Goal: Information Seeking & Learning: Learn about a topic

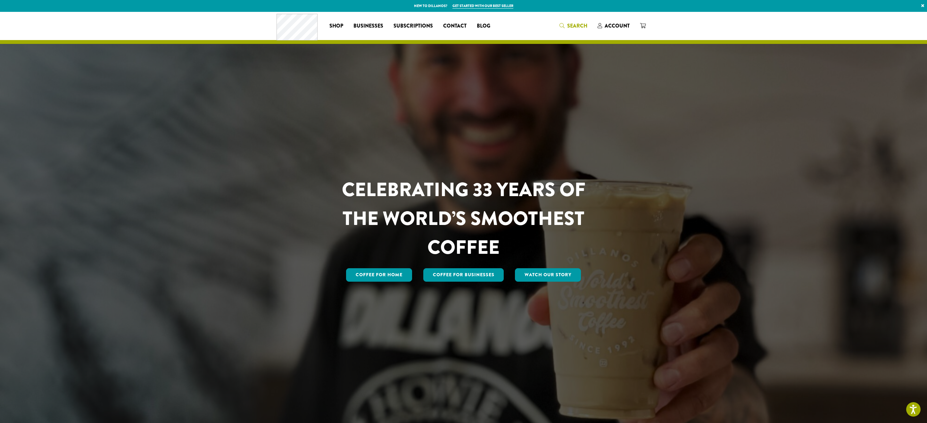
click at [577, 26] on span "Search" at bounding box center [577, 25] width 20 height 7
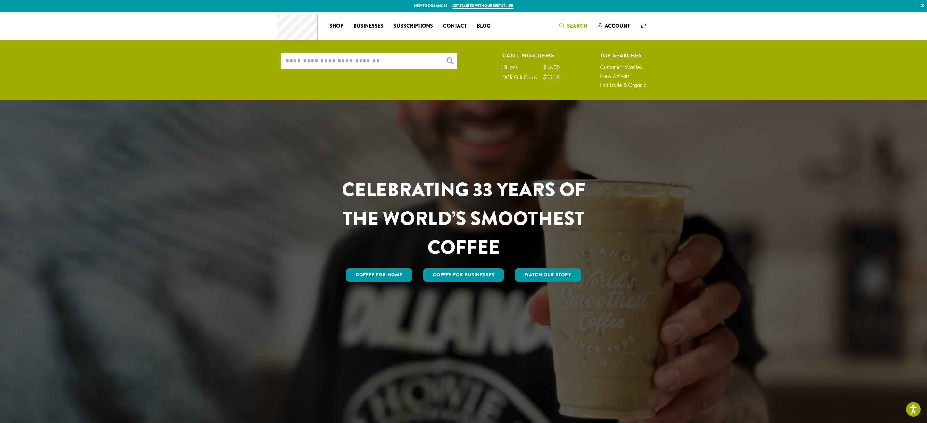
click at [389, 60] on input "What are you searching for?" at bounding box center [369, 61] width 176 height 16
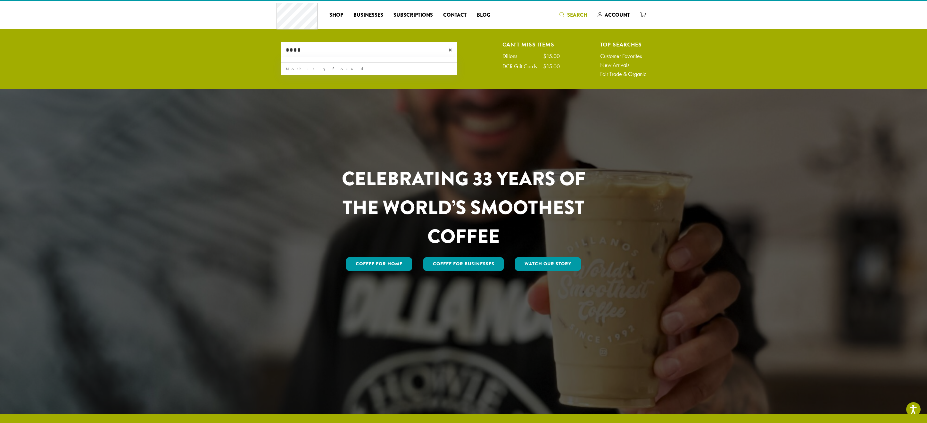
scroll to position [11, 0]
type input "*"
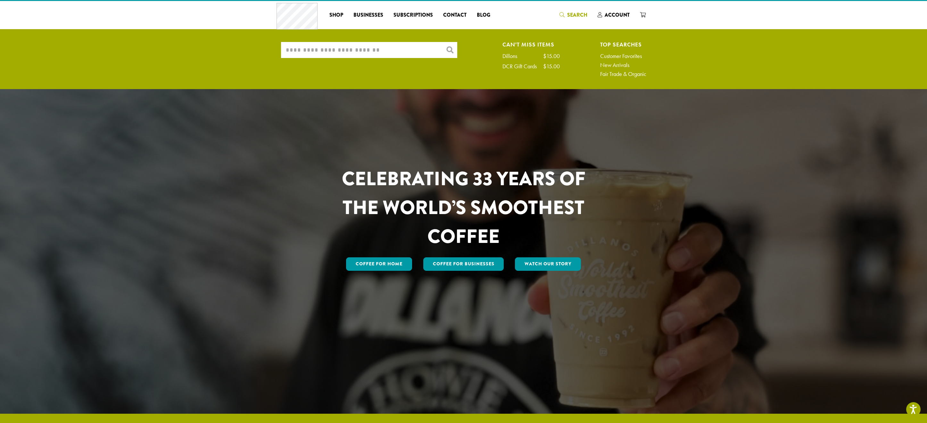
type input "*"
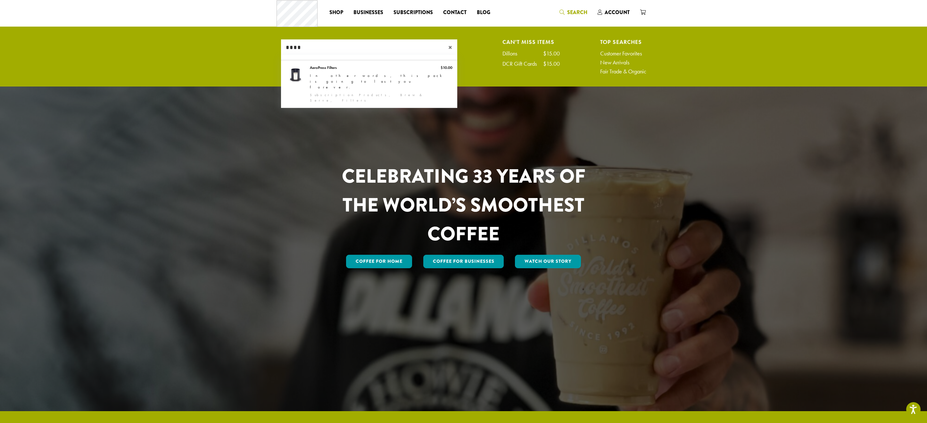
scroll to position [17, 0]
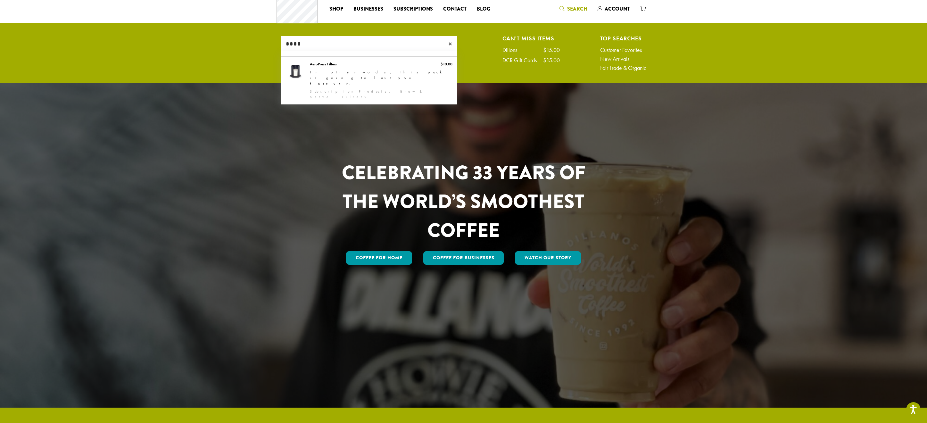
drag, startPoint x: 289, startPoint y: 39, endPoint x: 270, endPoint y: 39, distance: 18.9
click at [279, 39] on div "What are you searching for? **** × Can't Miss Items Dillons $15.00 DCR Gift Car…" at bounding box center [463, 55] width 375 height 38
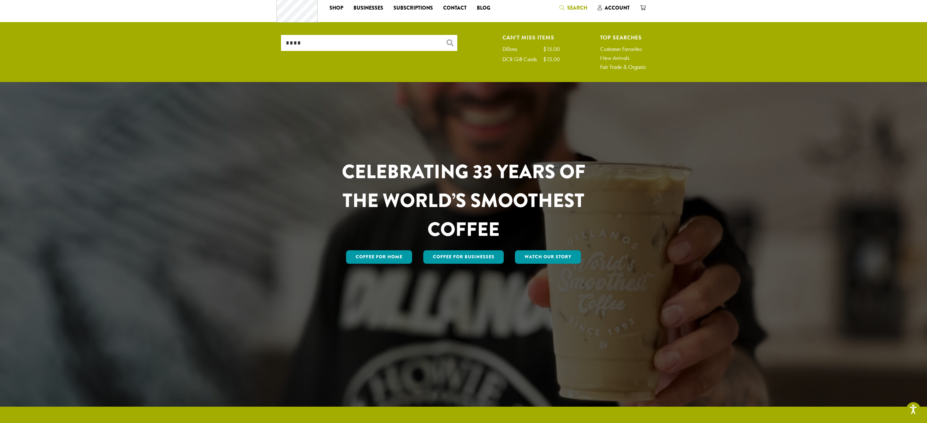
scroll to position [18, 0]
drag, startPoint x: 303, startPoint y: 41, endPoint x: 270, endPoint y: 38, distance: 32.5
click at [274, 39] on li "What are you searching for? **** × Can't Miss Items Dillons $15.00 DCR Gift Car…" at bounding box center [463, 54] width 384 height 38
type input "******"
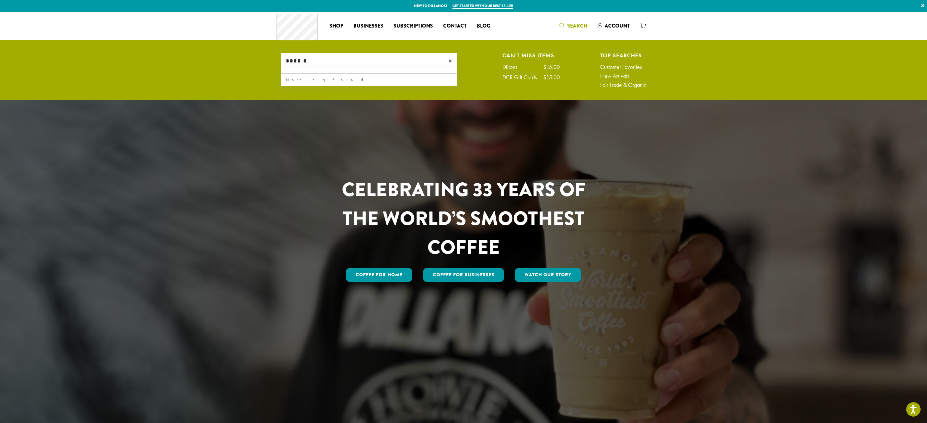
scroll to position [0, 0]
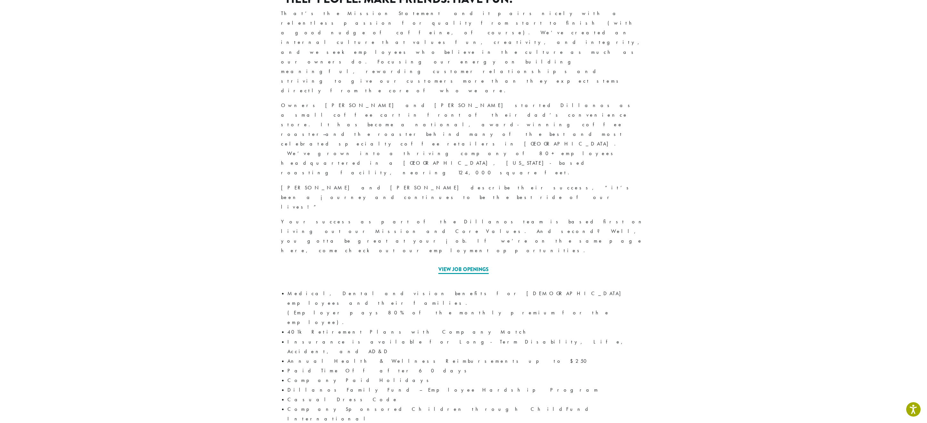
scroll to position [182, 0]
click at [455, 266] on link "View Job Openings" at bounding box center [463, 270] width 50 height 8
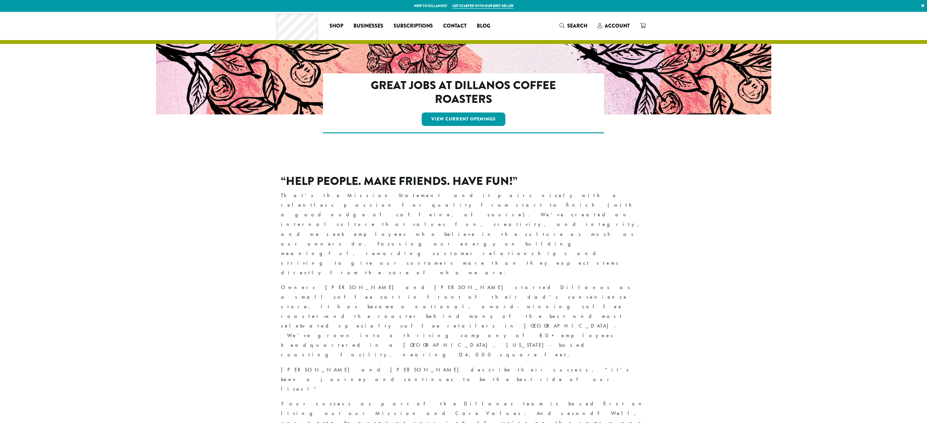
scroll to position [182, 0]
